Goal: Task Accomplishment & Management: Manage account settings

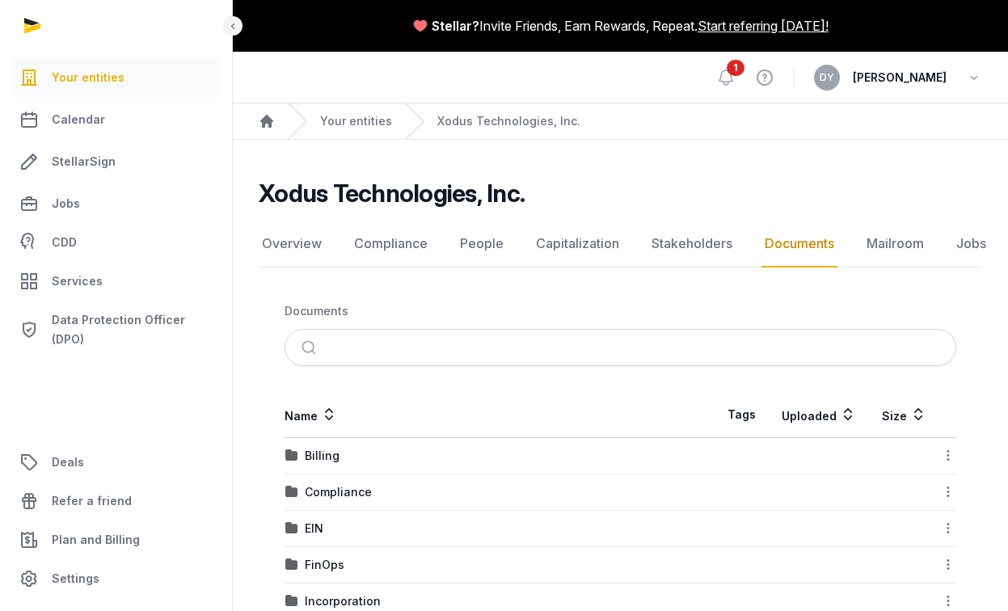
click at [479, 294] on nav "Documents" at bounding box center [621, 311] width 672 height 36
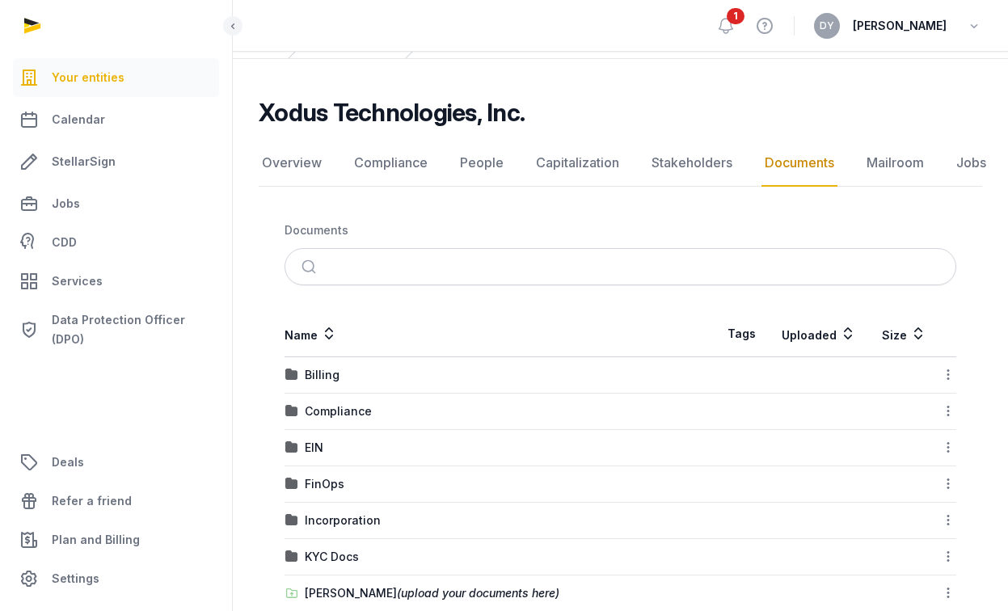
scroll to position [162, 0]
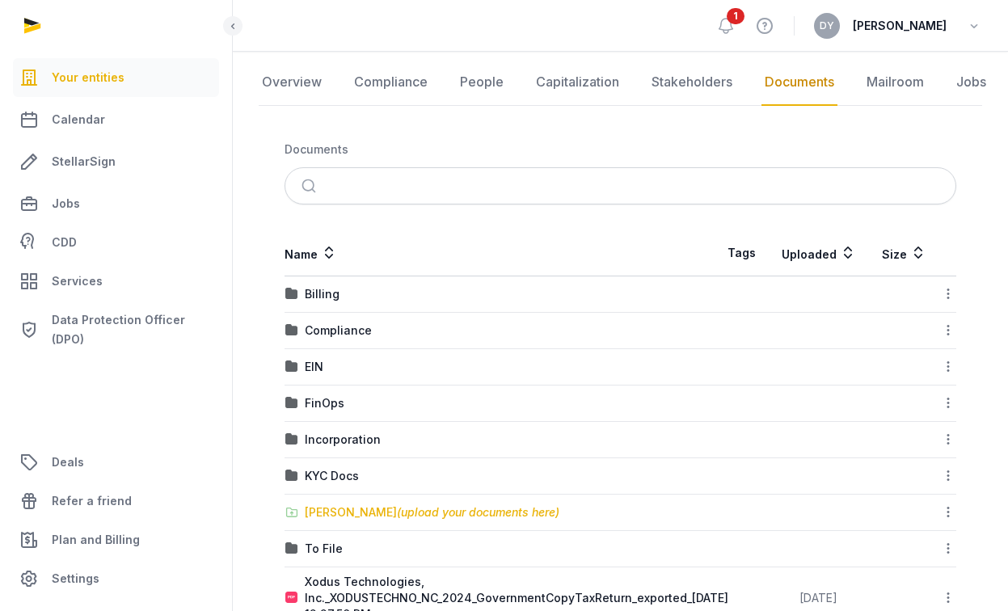
click at [364, 513] on div "Shared Folder (upload your documents here)" at bounding box center [432, 512] width 255 height 16
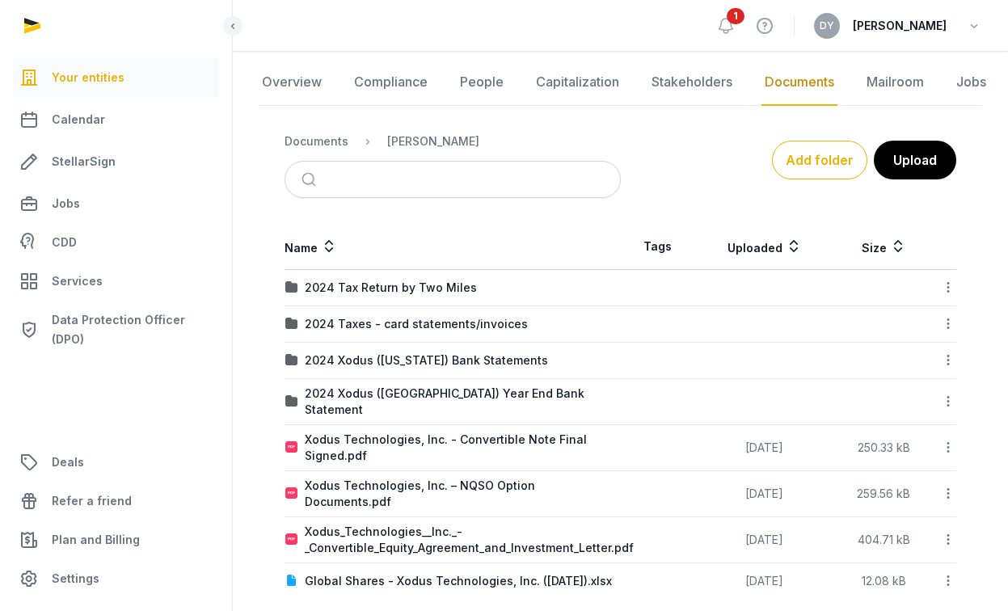
scroll to position [0, 0]
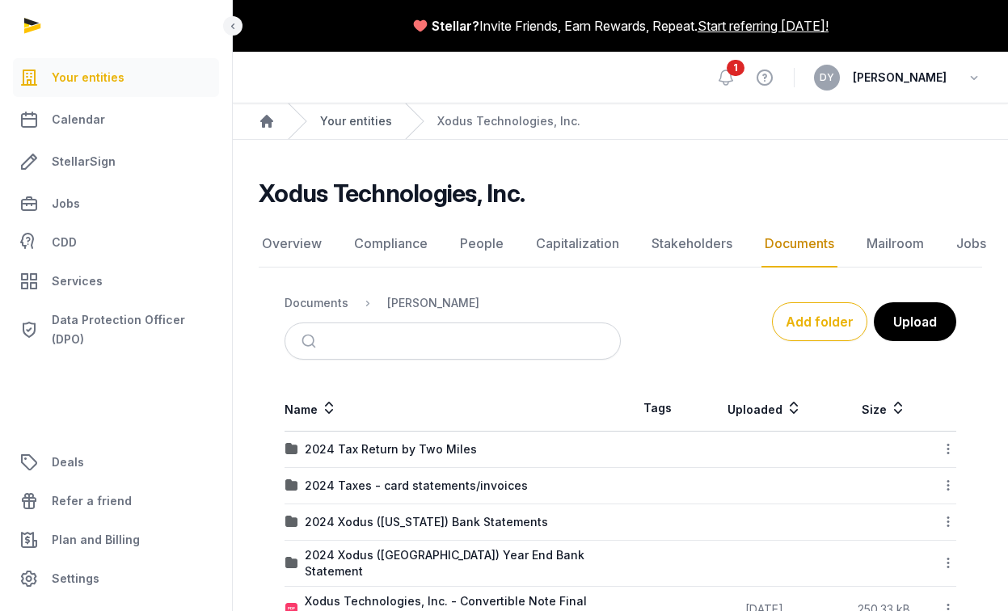
click at [377, 128] on link "Your entities" at bounding box center [356, 121] width 72 height 16
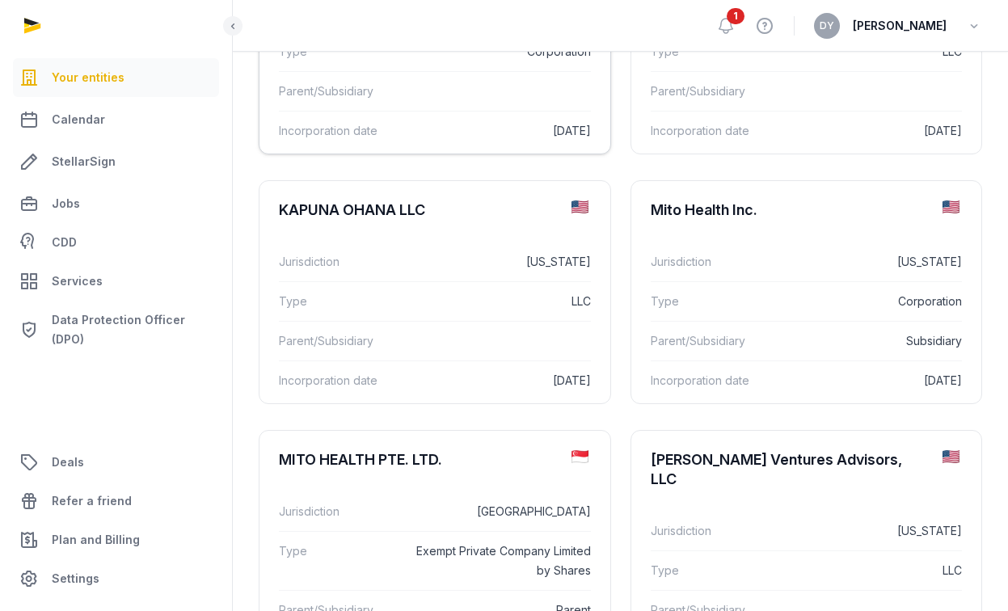
scroll to position [31, 0]
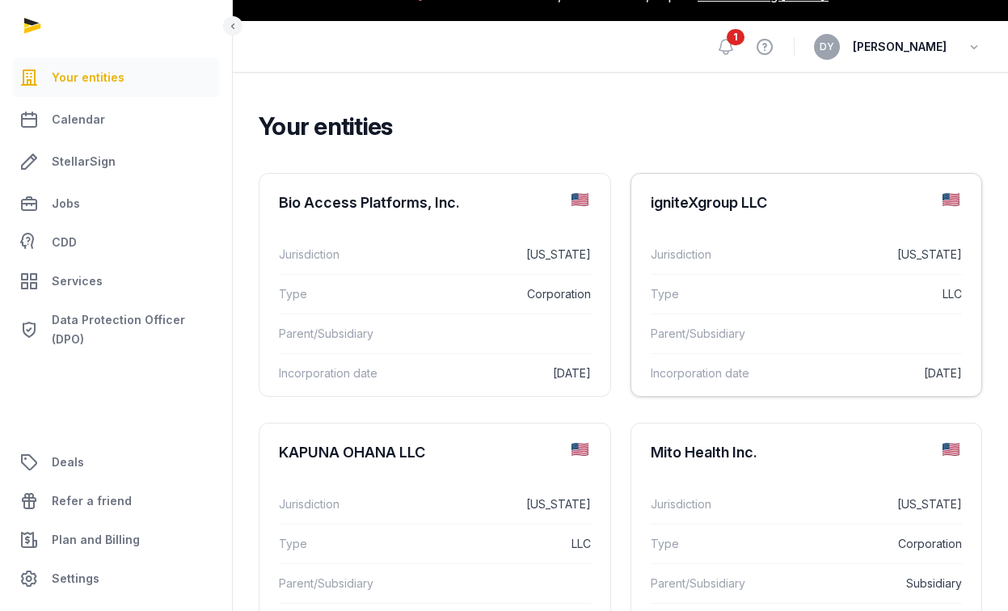
click at [713, 196] on div "igniteXgroup LLC" at bounding box center [709, 202] width 116 height 19
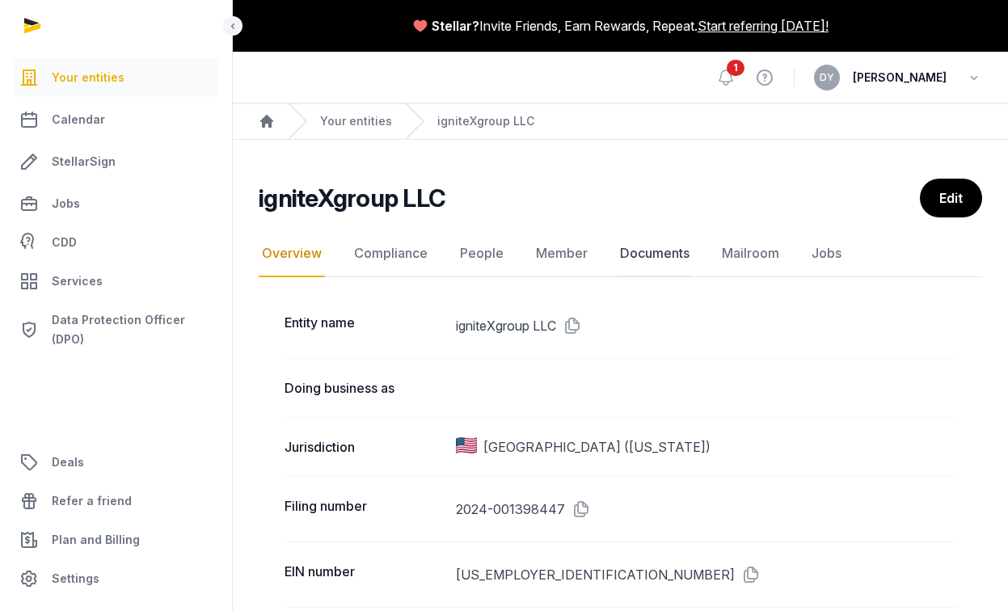
click at [617, 255] on link "Documents" at bounding box center [655, 253] width 76 height 47
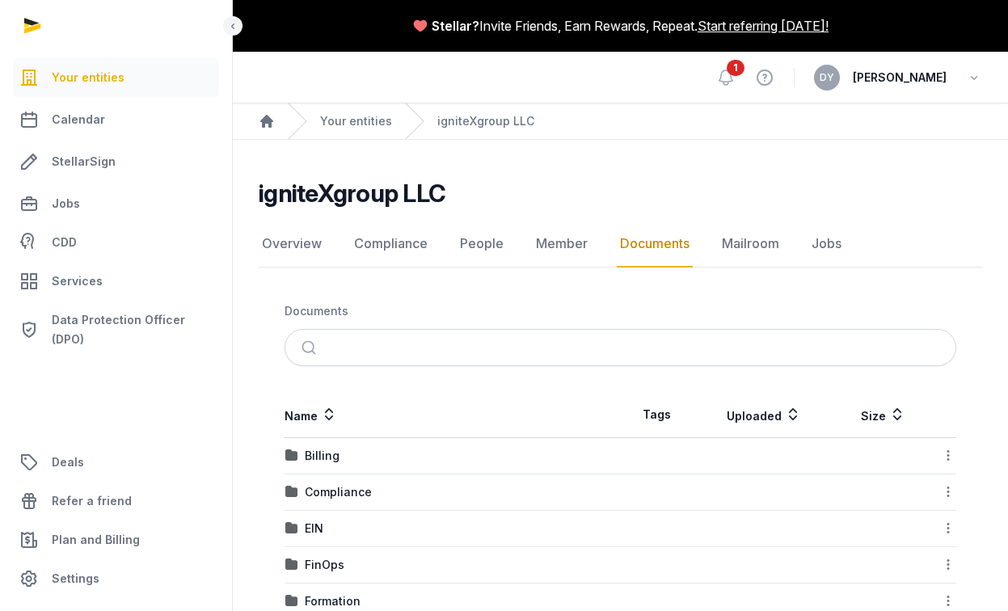
scroll to position [113, 0]
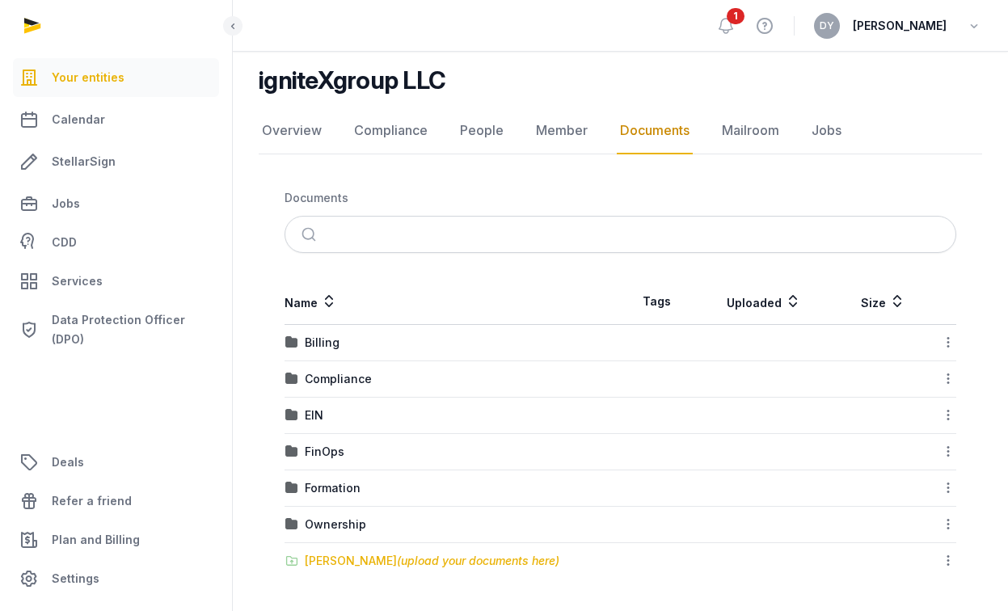
click at [397, 560] on span "(upload your documents here)" at bounding box center [478, 561] width 162 height 14
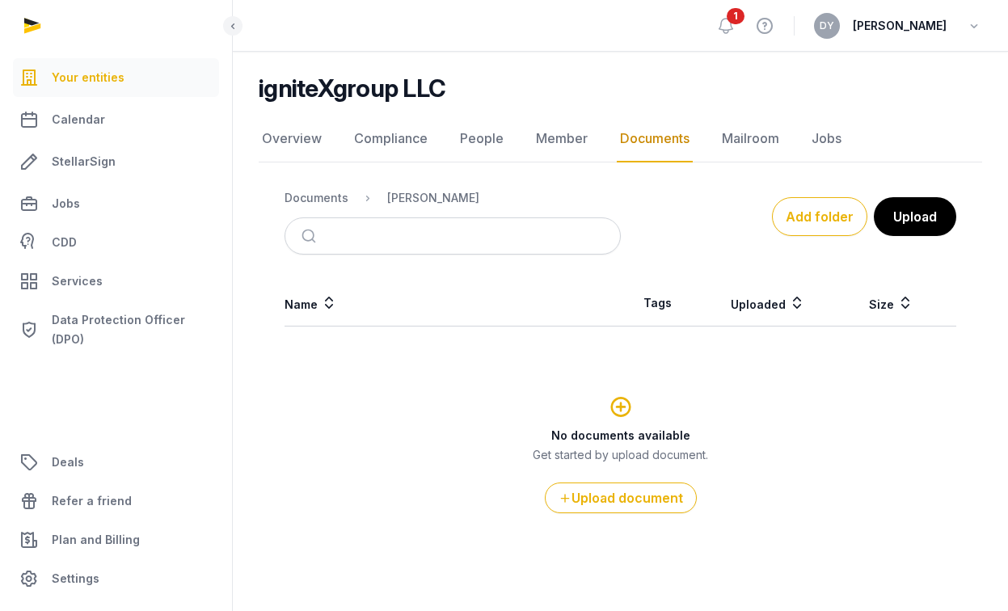
scroll to position [105, 0]
click at [842, 230] on button "Add folder" at bounding box center [819, 216] width 95 height 39
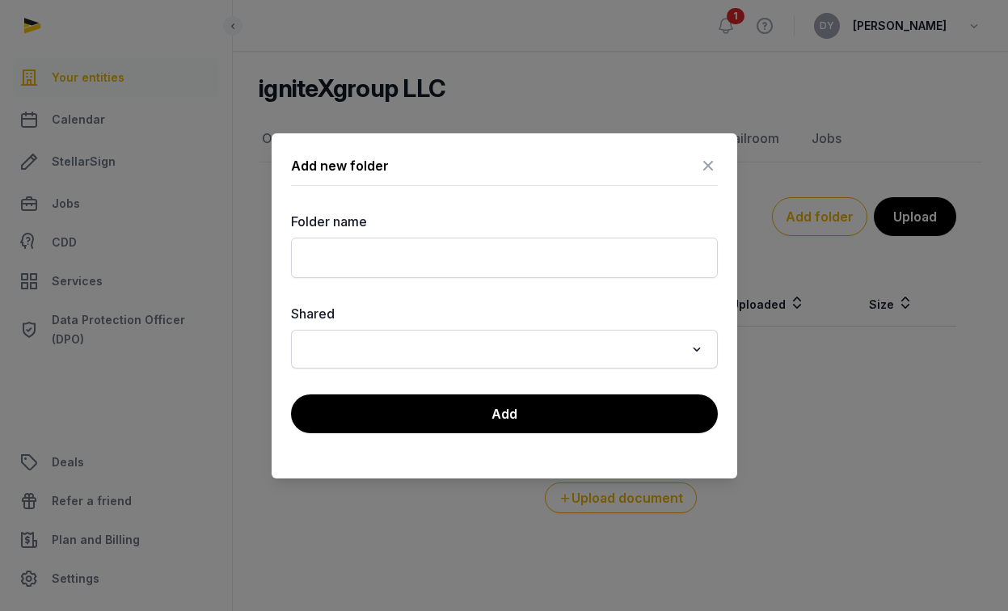
click at [491, 366] on div "Loading..." at bounding box center [504, 349] width 427 height 39
click at [502, 348] on input "Search for option" at bounding box center [493, 349] width 384 height 23
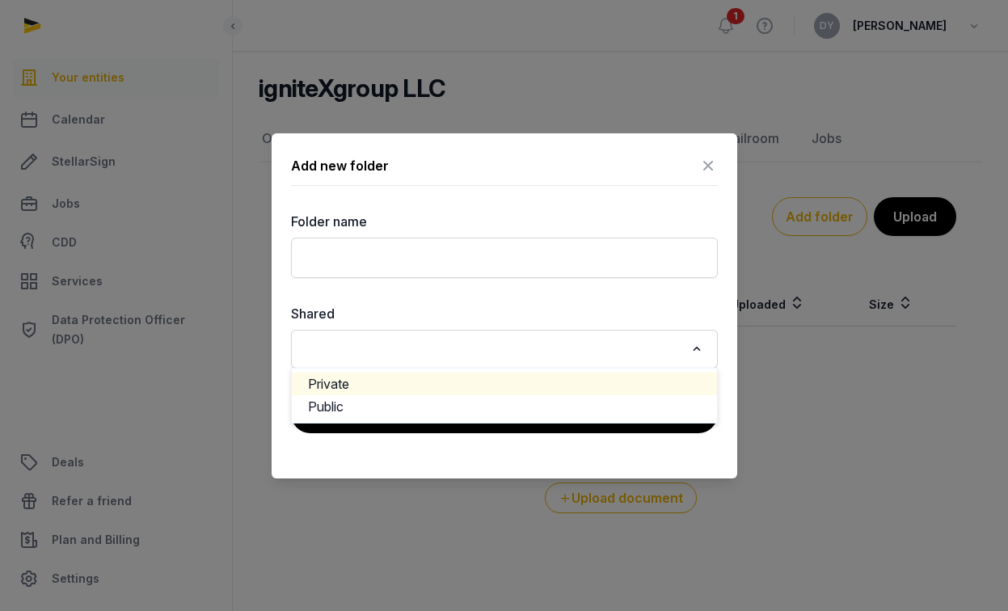
click at [390, 386] on li "Private" at bounding box center [504, 384] width 425 height 23
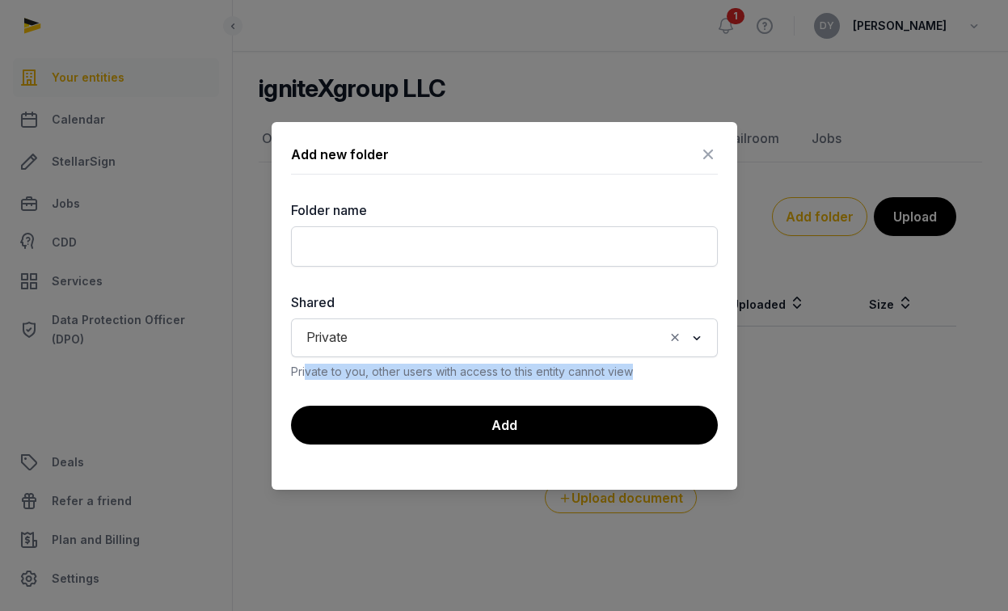
drag, startPoint x: 310, startPoint y: 374, endPoint x: 668, endPoint y: 374, distance: 357.3
click at [668, 374] on div "Private to you, other users with access to this entity cannot view" at bounding box center [504, 372] width 427 height 16
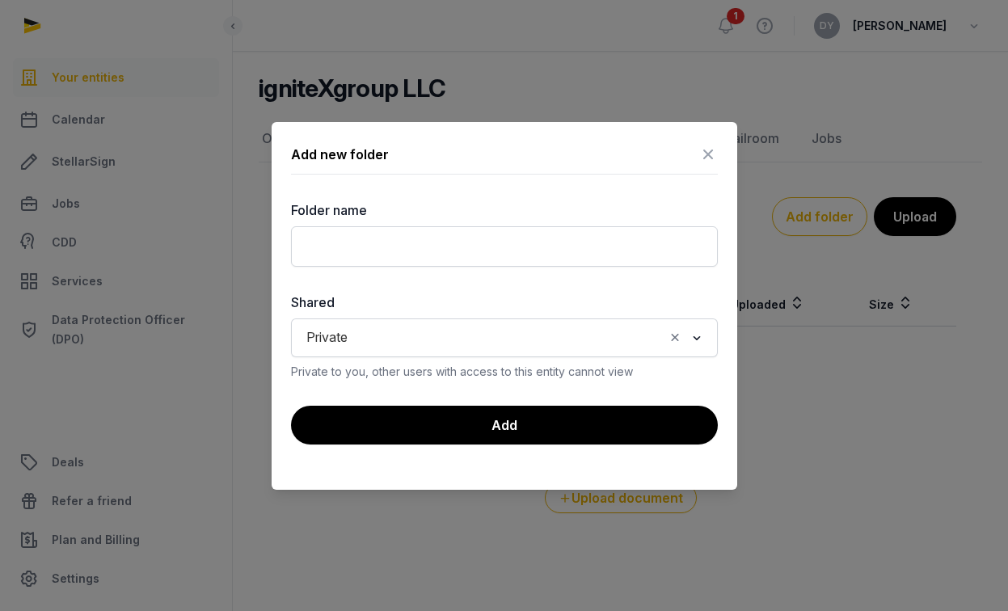
click at [707, 146] on icon at bounding box center [707, 154] width 19 height 26
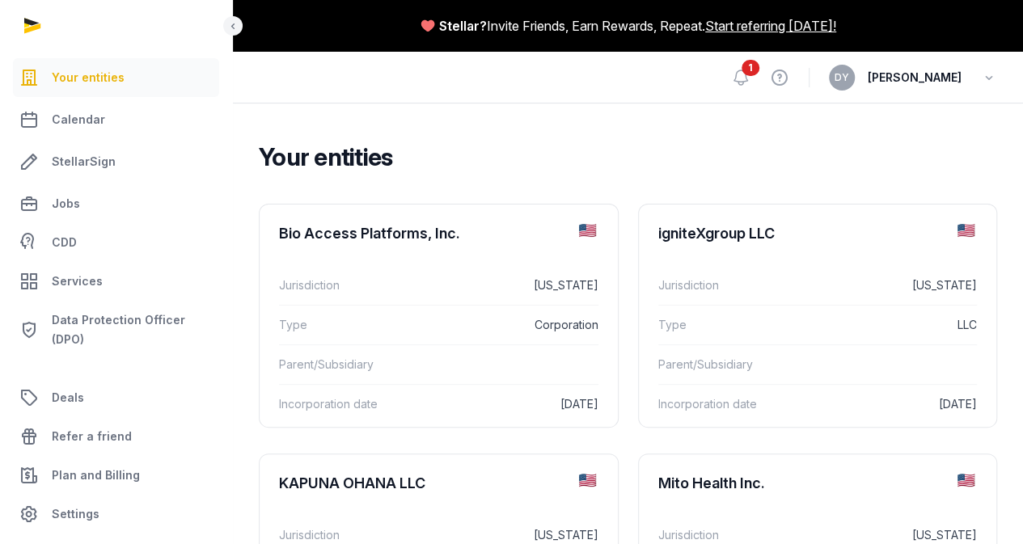
click at [609, 170] on h2 "Your entities" at bounding box center [621, 156] width 725 height 29
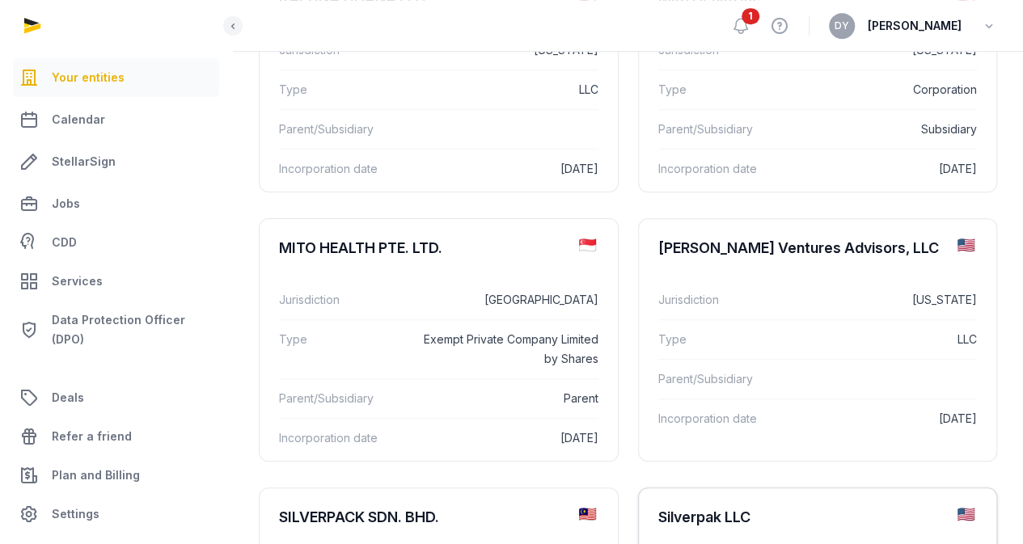
scroll to position [566, 0]
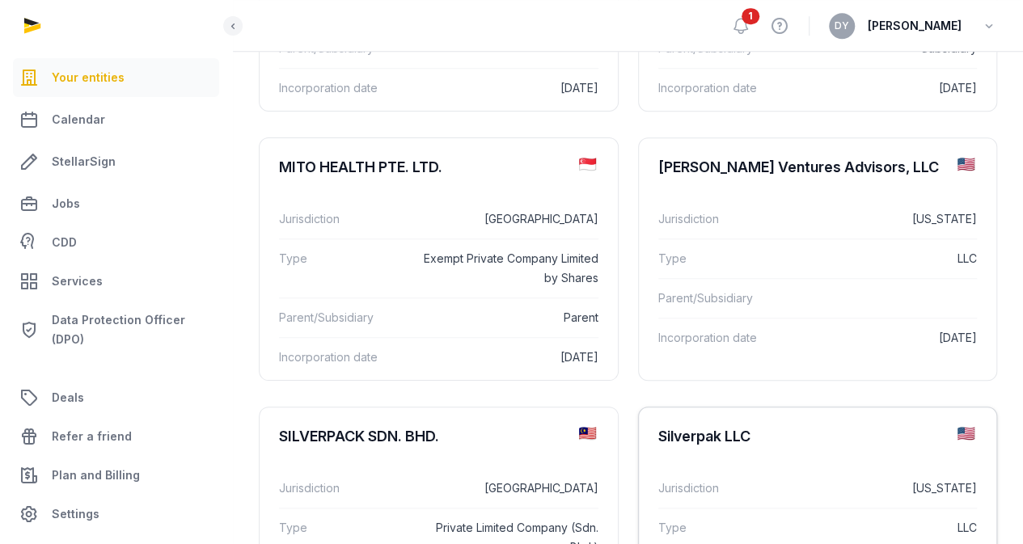
click at [658, 427] on div "Silverpak LLC" at bounding box center [704, 436] width 92 height 19
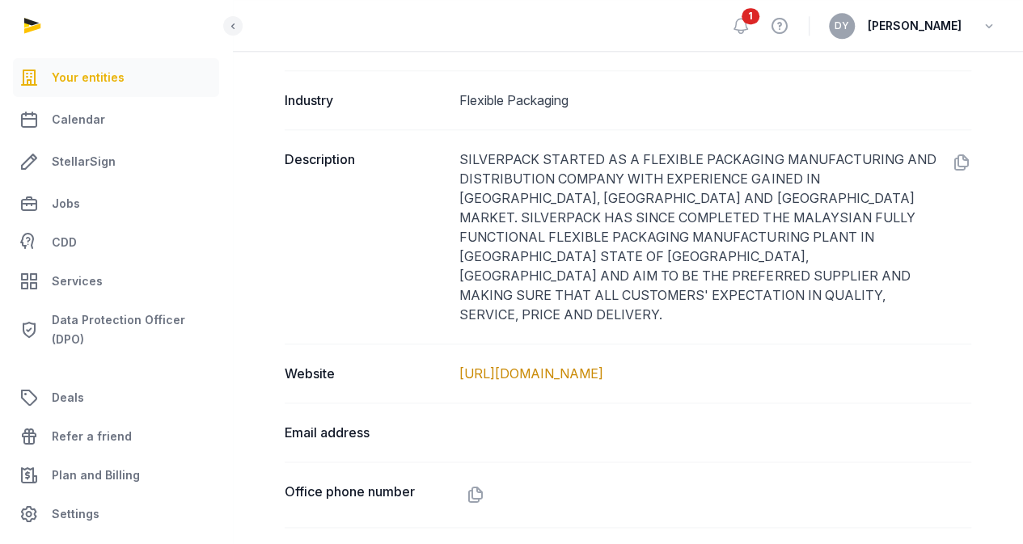
scroll to position [1192, 0]
